Goal: Transaction & Acquisition: Purchase product/service

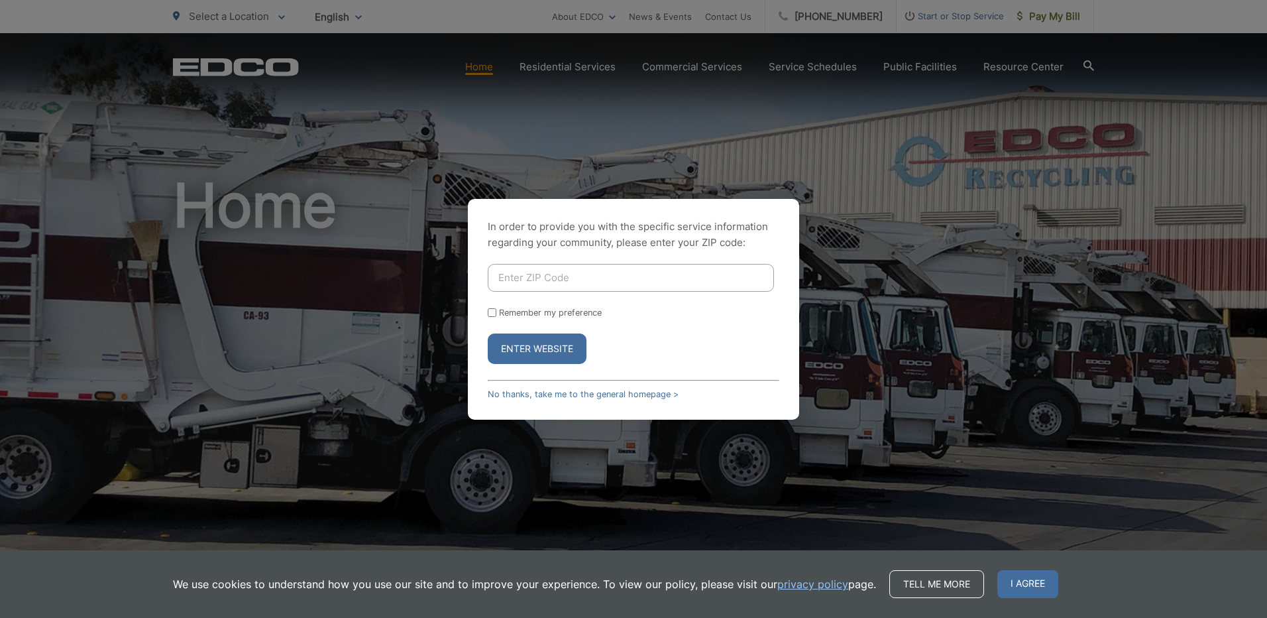
click at [510, 276] on input "Enter ZIP Code" at bounding box center [631, 278] width 286 height 28
type input "91950"
click at [504, 322] on form "91950 Remember my preference Enter Website" at bounding box center [634, 314] width 292 height 100
click at [501, 316] on label "Remember my preference" at bounding box center [550, 313] width 103 height 10
click at [496, 316] on input "Remember my preference" at bounding box center [492, 312] width 9 height 9
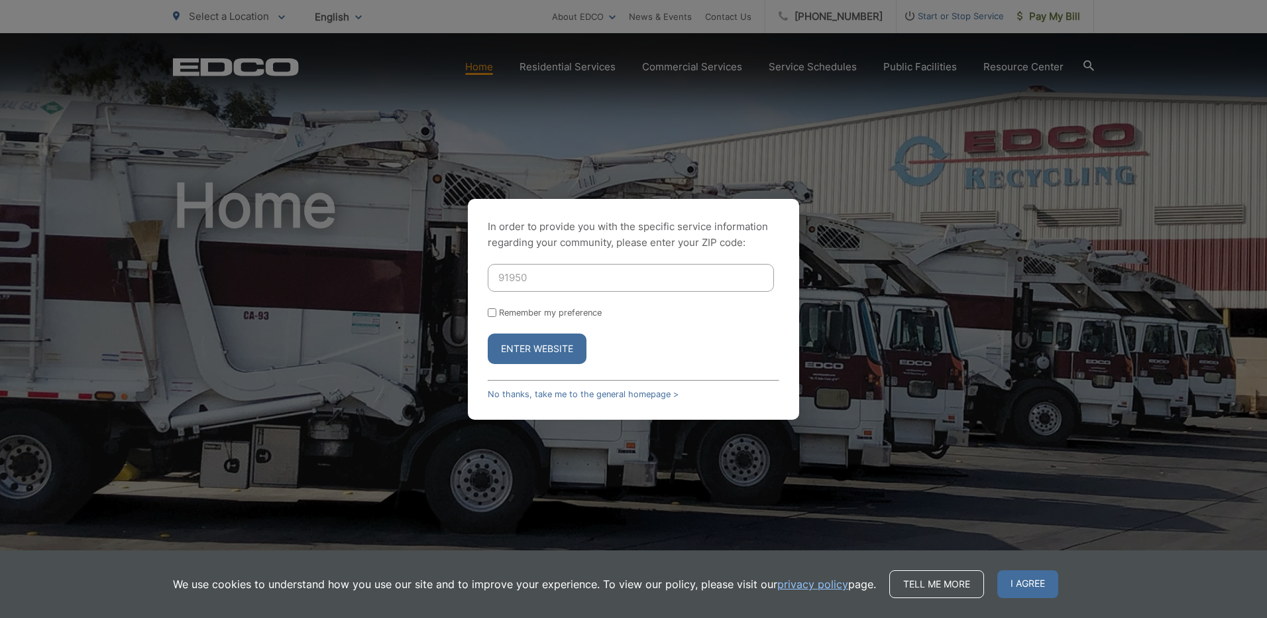
checkbox input "true"
click at [528, 349] on button "Enter Website" at bounding box center [537, 348] width 99 height 30
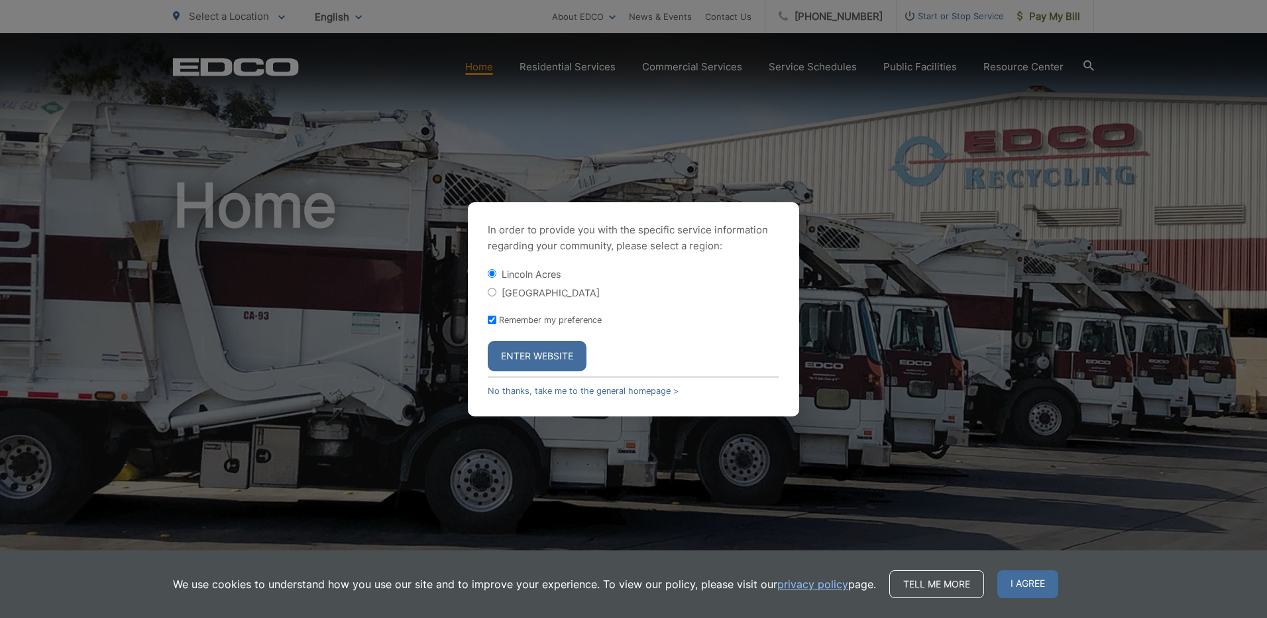
click at [526, 289] on label "[GEOGRAPHIC_DATA]" at bounding box center [551, 292] width 98 height 11
click at [496, 289] on input "[GEOGRAPHIC_DATA]" at bounding box center [492, 292] width 9 height 9
radio input "true"
click at [567, 359] on button "Enter Website" at bounding box center [537, 356] width 99 height 30
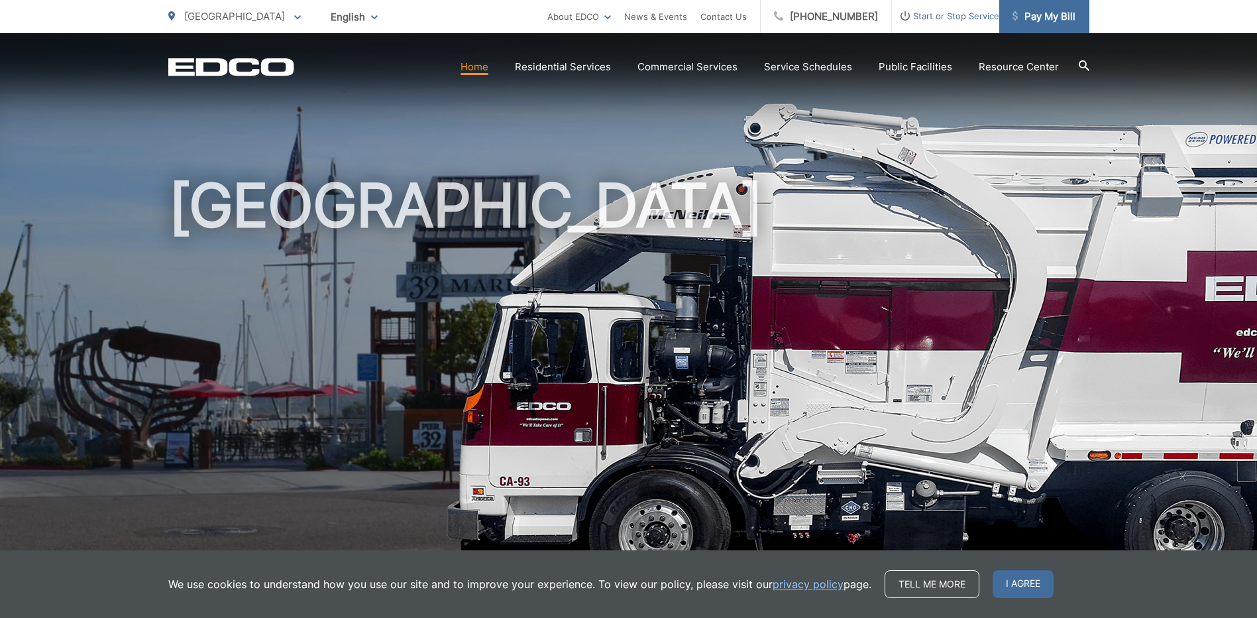
click at [1047, 13] on span "Pay My Bill" at bounding box center [1044, 17] width 63 height 16
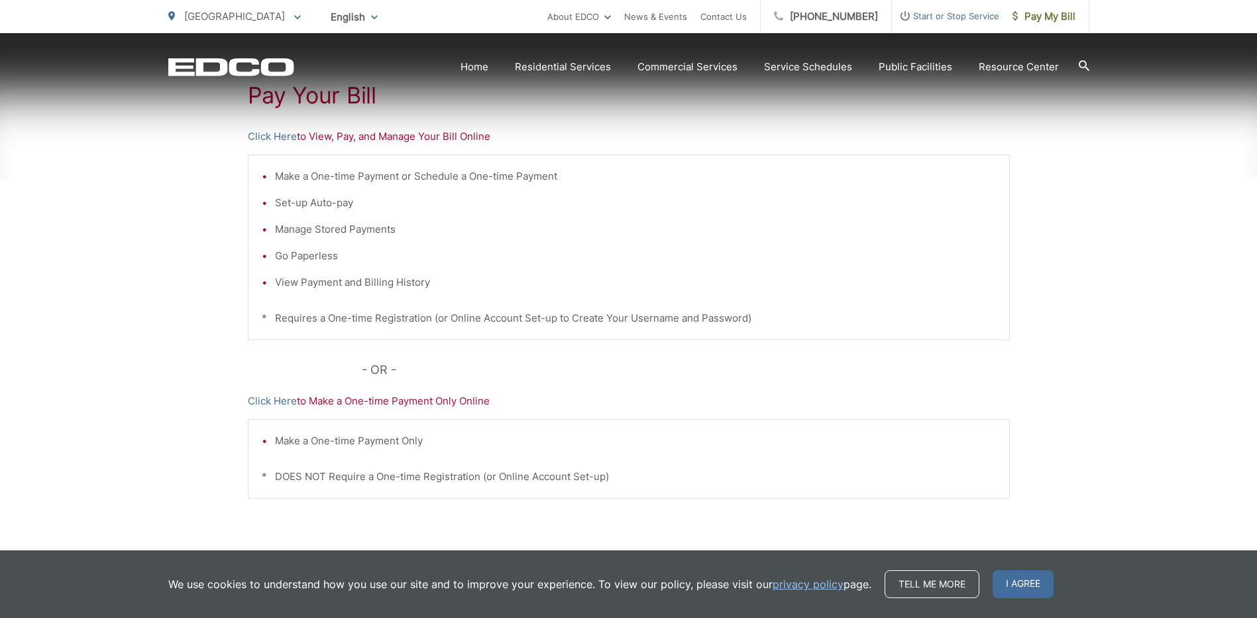
scroll to position [325, 0]
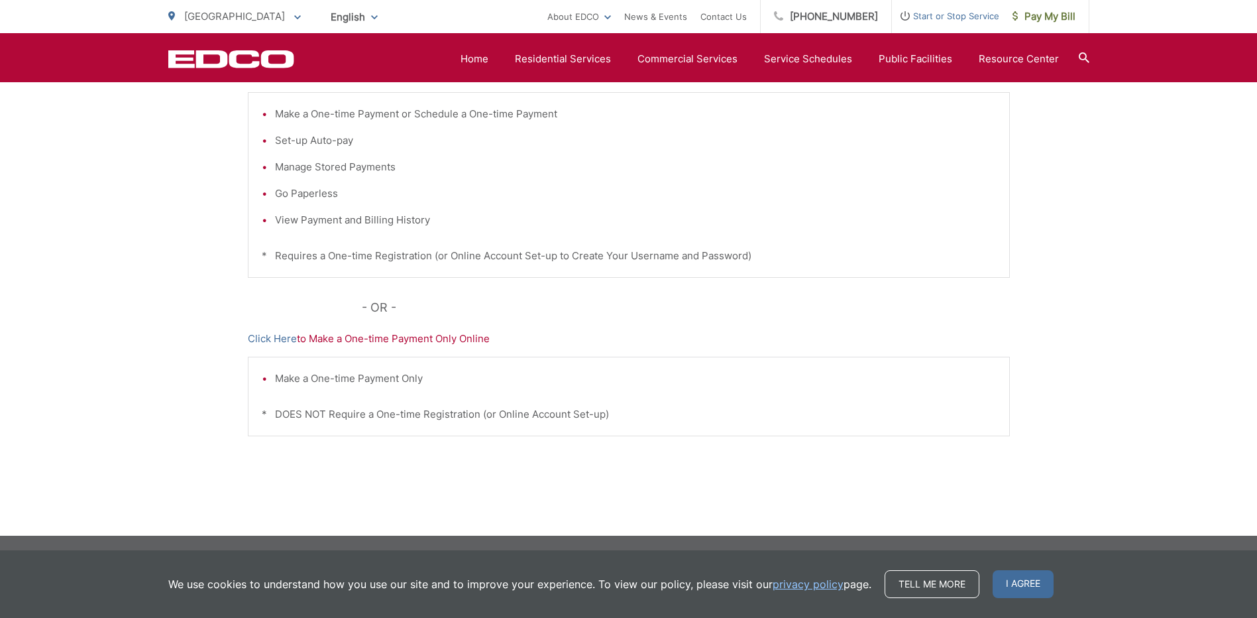
click at [1154, 156] on div "Pay Your Bill Click Here to View, Pay, and Manage Your Bill Online Make a One-t…" at bounding box center [628, 237] width 1257 height 595
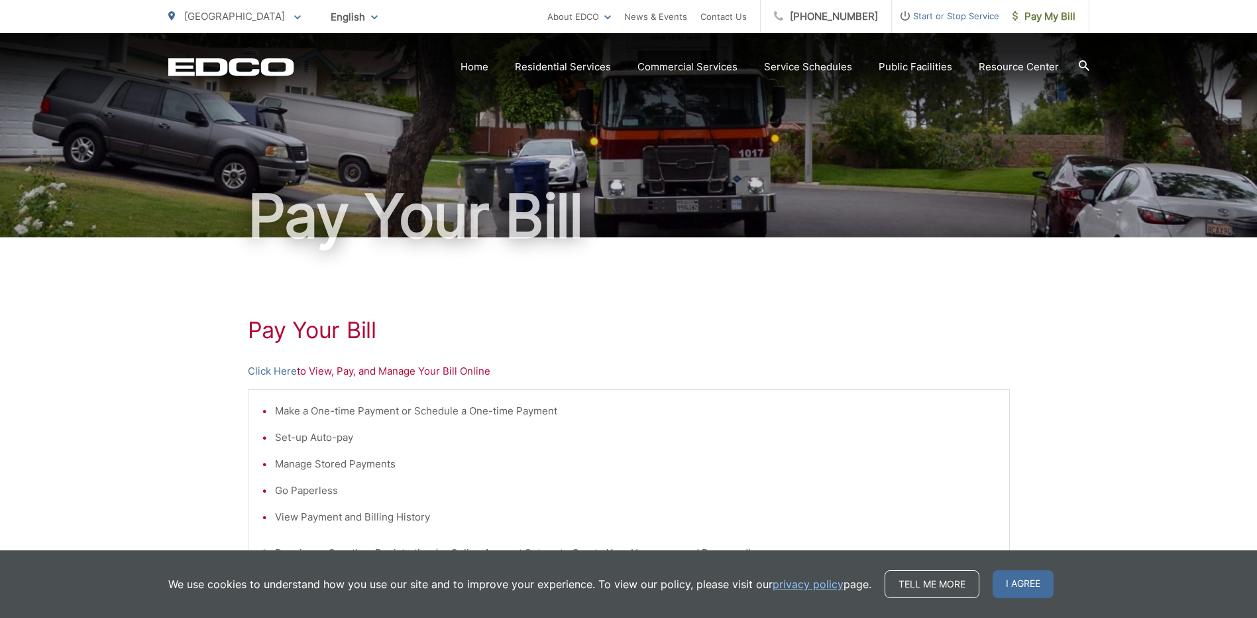
scroll to position [0, 0]
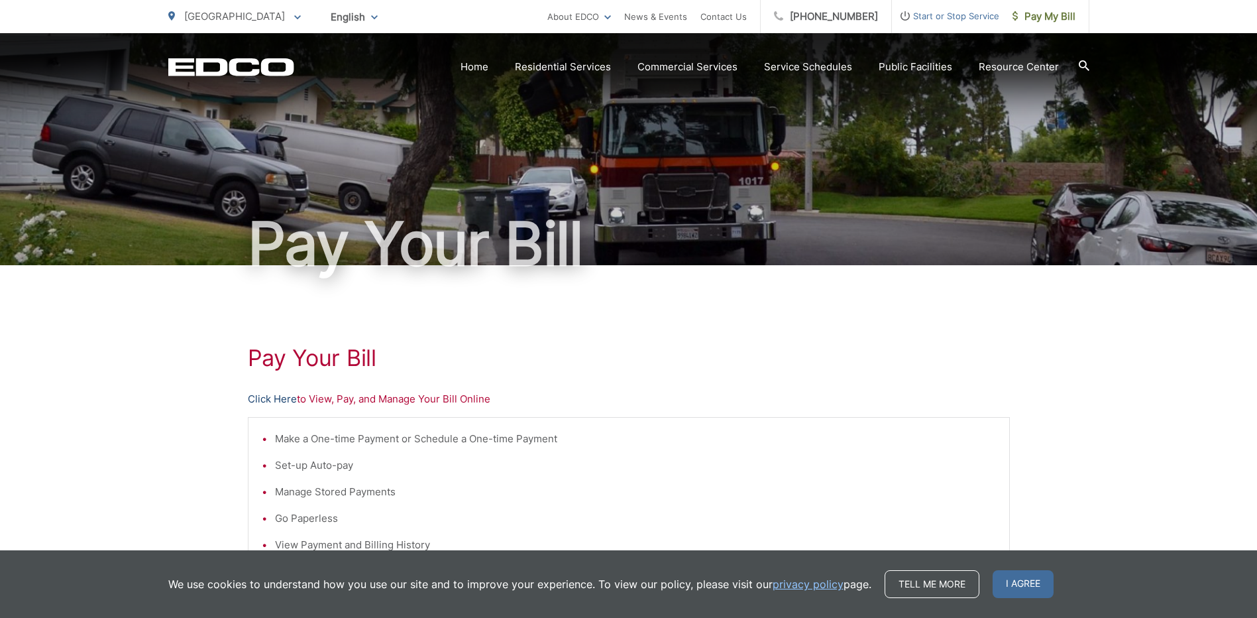
click at [265, 399] on link "Click Here" at bounding box center [272, 399] width 49 height 16
